Goal: Information Seeking & Learning: Understand process/instructions

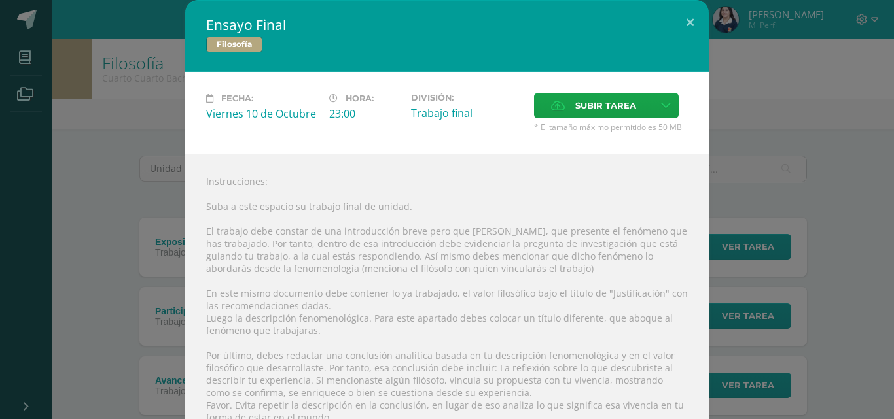
scroll to position [145, 0]
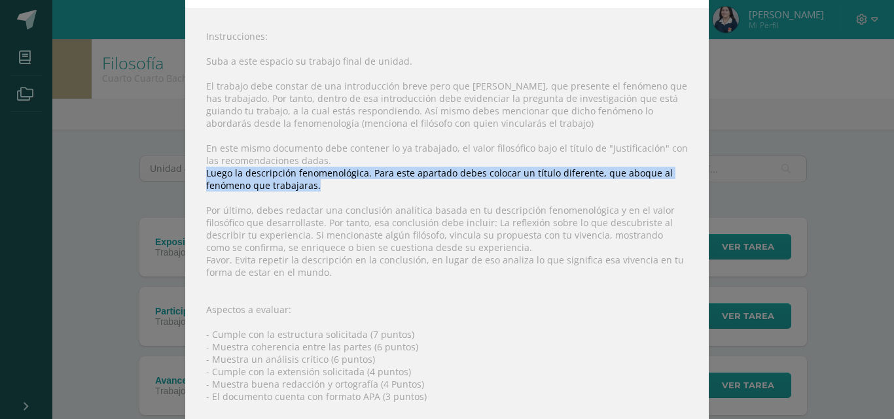
drag, startPoint x: 197, startPoint y: 167, endPoint x: 428, endPoint y: 185, distance: 231.7
click at [428, 185] on div "Instrucciones: Suba a este espacio su trabajo final de unidad. El trabajo debe …" at bounding box center [447, 250] width 524 height 483
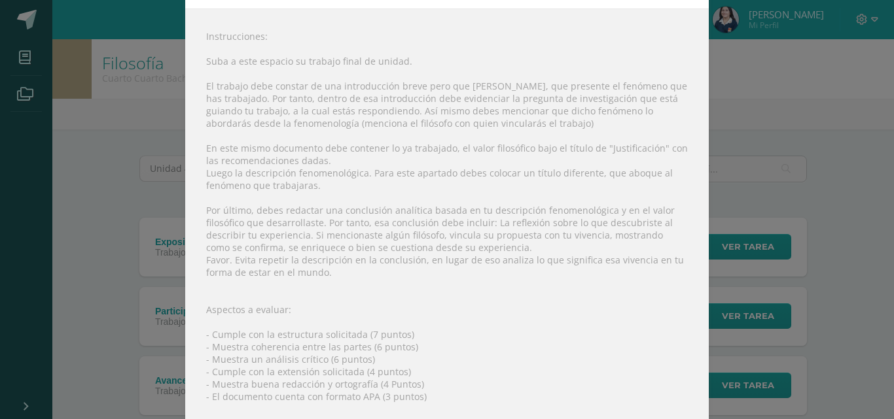
click at [437, 84] on div "Instrucciones: Suba a este espacio su trabajo final de unidad. El trabajo debe …" at bounding box center [447, 250] width 524 height 483
drag, startPoint x: 397, startPoint y: 90, endPoint x: 567, endPoint y: 88, distance: 169.5
click at [567, 88] on div "Instrucciones: Suba a este espacio su trabajo final de unidad. El trabajo debe …" at bounding box center [447, 250] width 524 height 483
click at [567, 85] on div "Instrucciones: Suba a este espacio su trabajo final de unidad. El trabajo debe …" at bounding box center [447, 250] width 524 height 483
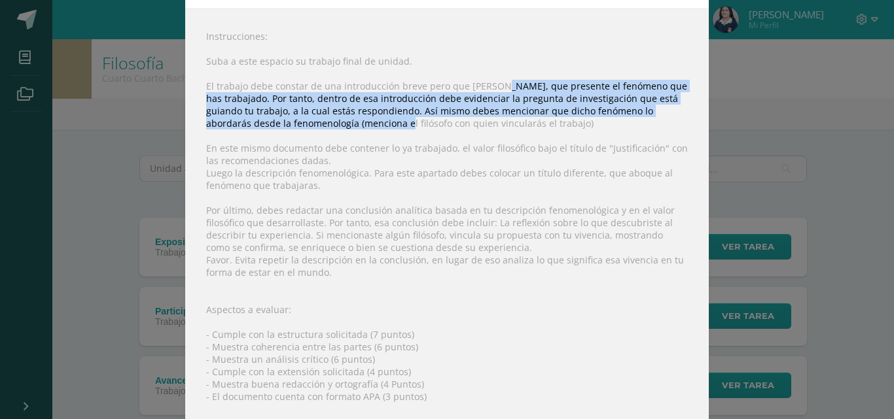
drag, startPoint x: 485, startPoint y: 86, endPoint x: 346, endPoint y: 122, distance: 143.3
click at [346, 122] on div "Instrucciones: Suba a este espacio su trabajo final de unidad. El trabajo debe …" at bounding box center [447, 250] width 524 height 483
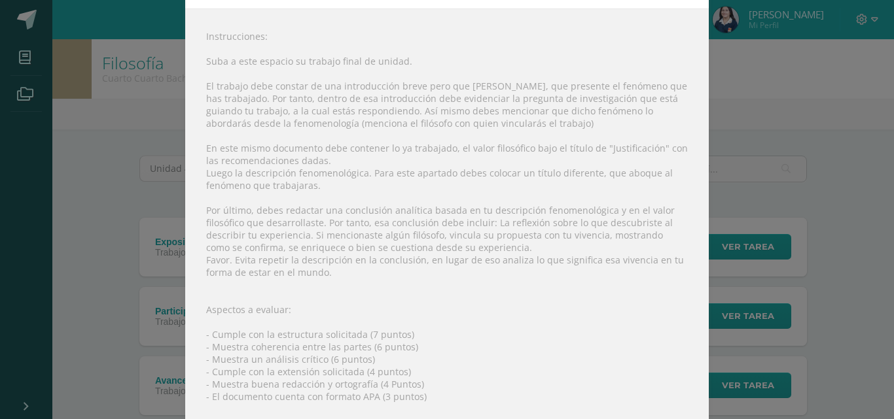
click at [275, 86] on div "Instrucciones: Suba a este espacio su trabajo final de unidad. El trabajo debe …" at bounding box center [447, 250] width 524 height 483
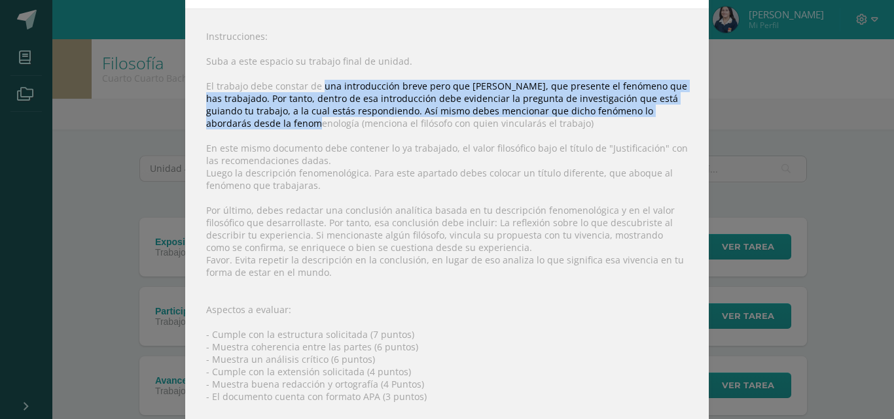
drag, startPoint x: 317, startPoint y: 85, endPoint x: 263, endPoint y: 127, distance: 68.1
click at [263, 127] on div "Instrucciones: Suba a este espacio su trabajo final de unidad. El trabajo debe …" at bounding box center [447, 250] width 524 height 483
